Goal: Information Seeking & Learning: Find specific fact

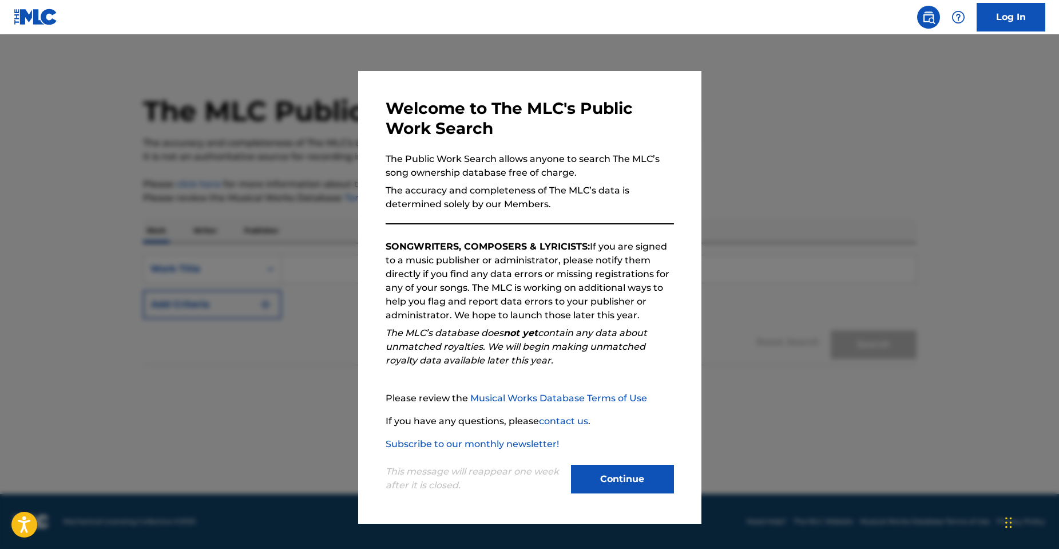
drag, startPoint x: 611, startPoint y: 474, endPoint x: 571, endPoint y: 465, distance: 41.5
click at [611, 474] on button "Continue" at bounding box center [622, 479] width 103 height 29
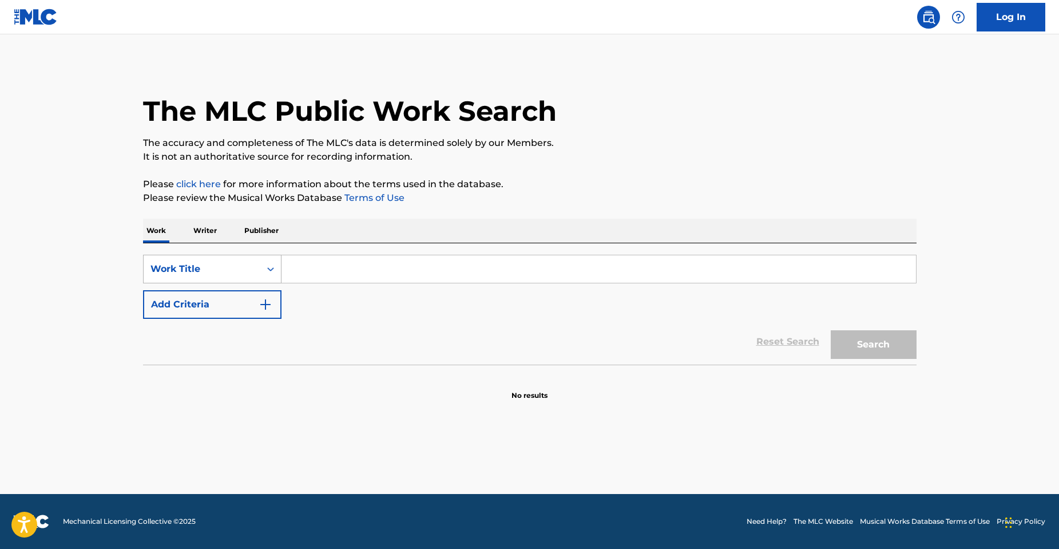
click at [178, 272] on div "Work Title" at bounding box center [202, 269] width 103 height 14
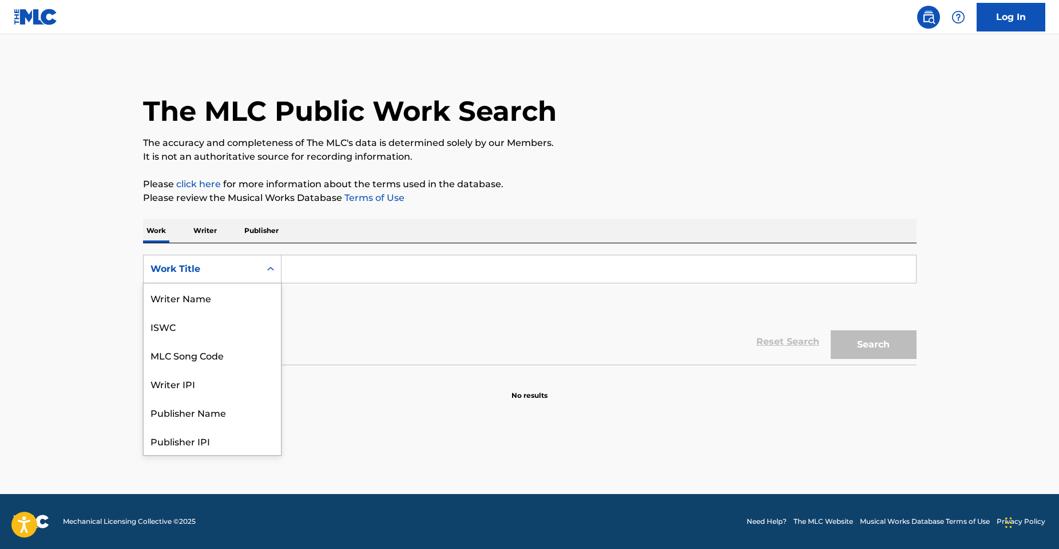
scroll to position [57, 0]
click at [183, 303] on div "MLC Song Code" at bounding box center [212, 297] width 137 height 29
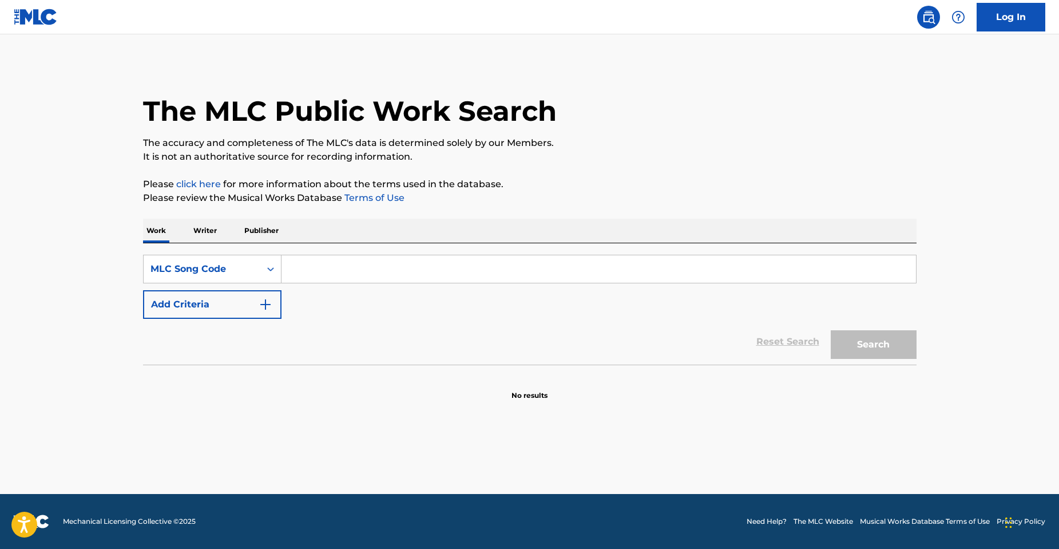
click at [301, 278] on input "Search Form" at bounding box center [599, 268] width 635 height 27
paste input "S84255"
type input "S84255"
click at [831, 330] on button "Search" at bounding box center [874, 344] width 86 height 29
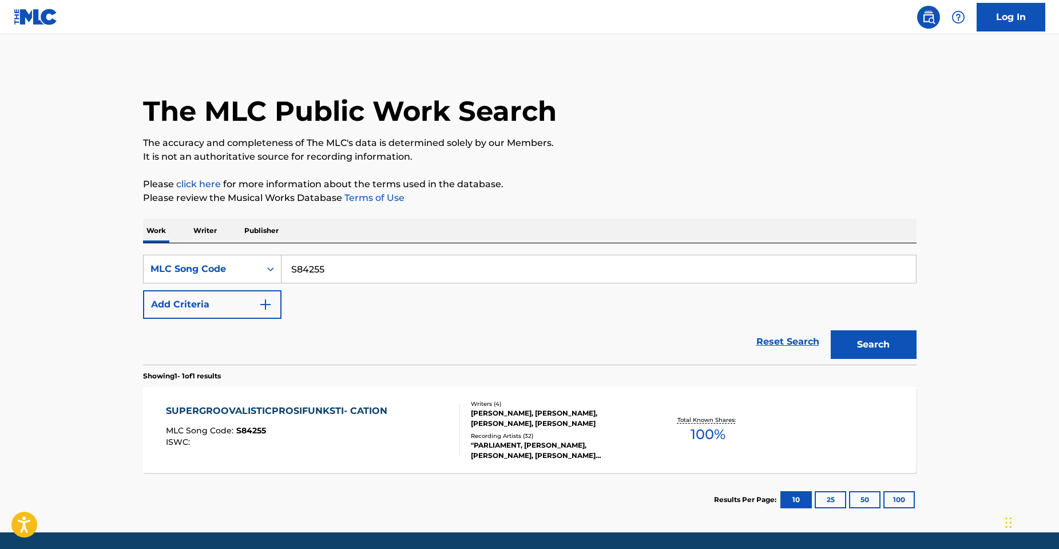
click at [299, 401] on div "SUPERGROOVALISTICPROSIFUNKSTI- CATION MLC Song Code : S84255 ISWC : Writers ( 4…" at bounding box center [530, 430] width 774 height 86
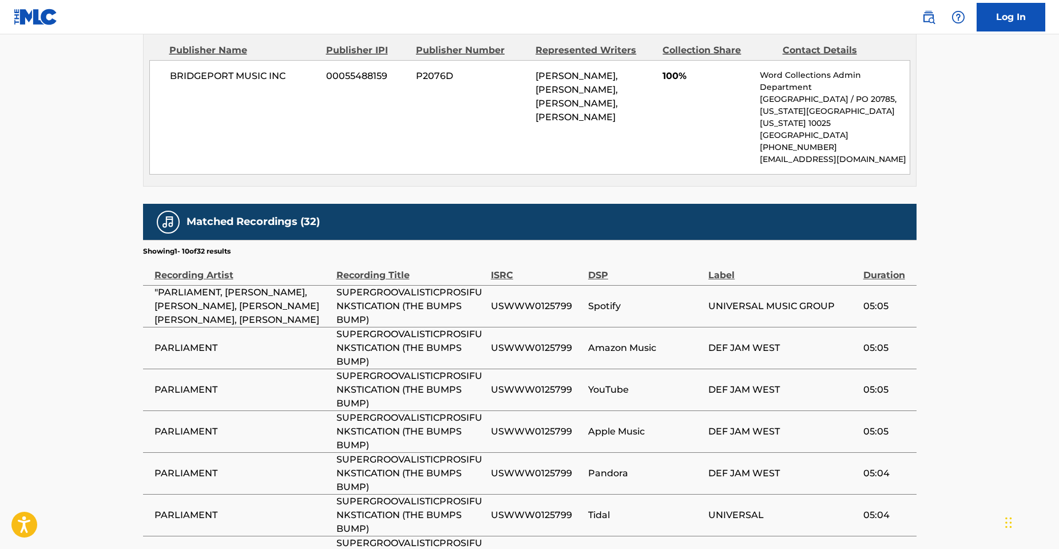
scroll to position [630, 0]
